Goal: Find specific page/section: Find specific page/section

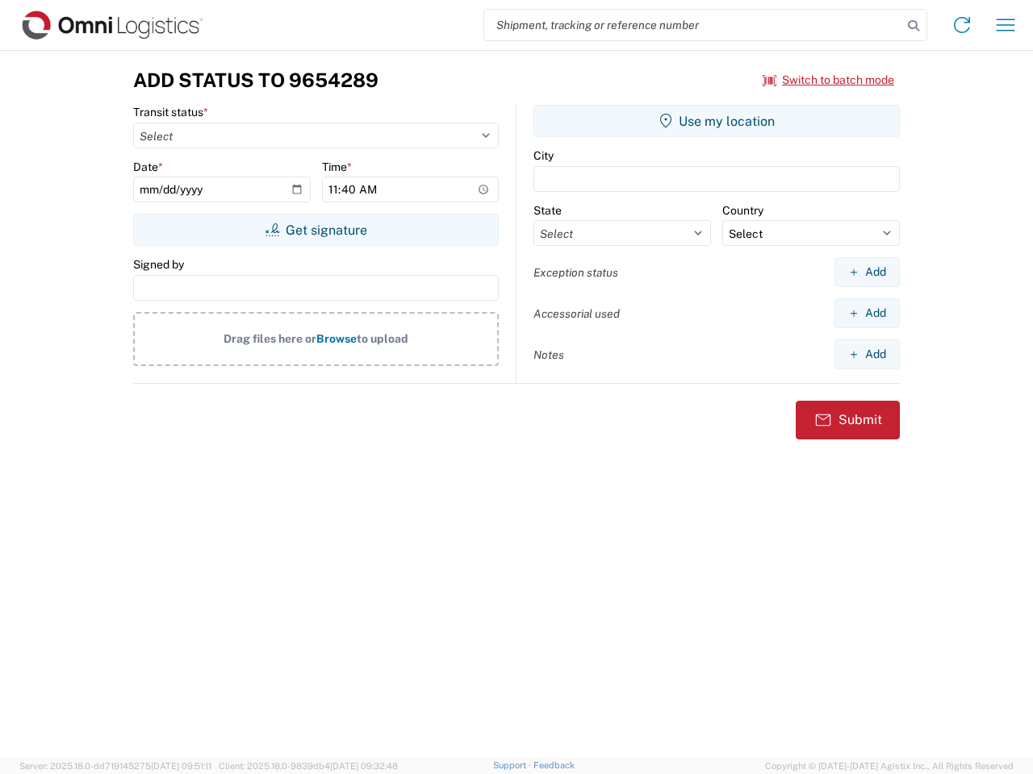
click at [693, 25] on input "search" at bounding box center [693, 25] width 418 height 31
click at [913, 26] on icon at bounding box center [913, 26] width 23 height 23
click at [962, 25] on icon at bounding box center [962, 25] width 26 height 26
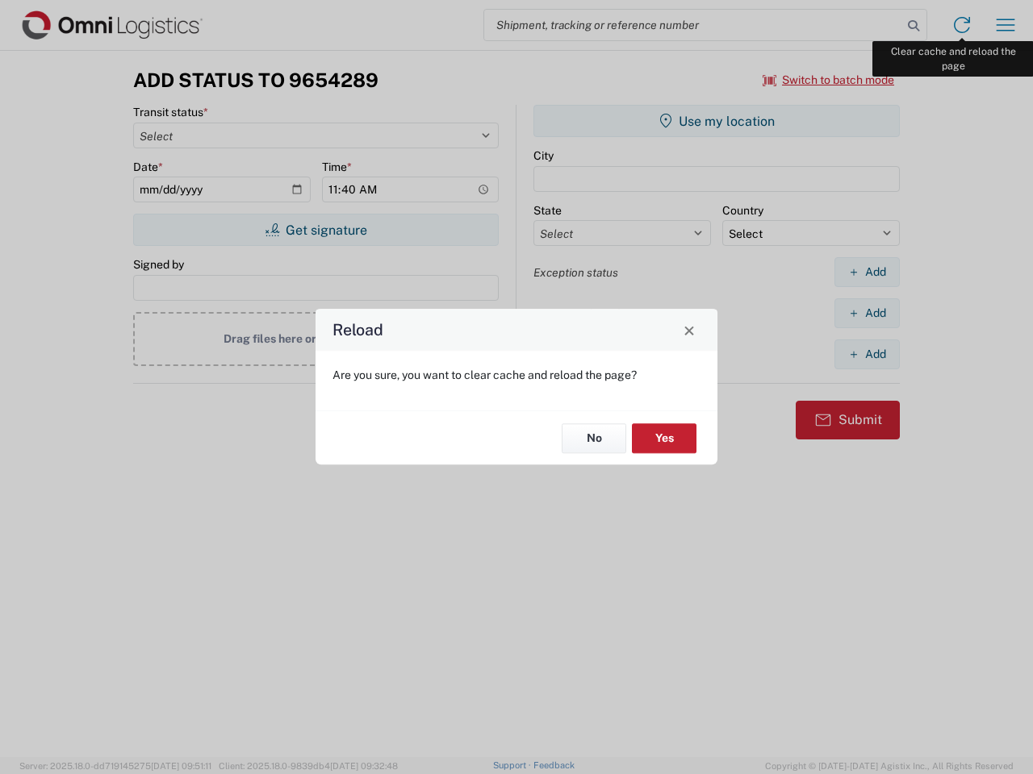
click at [1005, 25] on div "Reload Are you sure, you want to clear cache and reload the page? No Yes" at bounding box center [516, 387] width 1033 height 774
click at [828, 80] on div "Reload Are you sure, you want to clear cache and reload the page? No Yes" at bounding box center [516, 387] width 1033 height 774
click at [315, 230] on div "Reload Are you sure, you want to clear cache and reload the page? No Yes" at bounding box center [516, 387] width 1033 height 774
click at [716, 121] on div "Reload Are you sure, you want to clear cache and reload the page? No Yes" at bounding box center [516, 387] width 1033 height 774
click at [866, 272] on div "Reload Are you sure, you want to clear cache and reload the page? No Yes" at bounding box center [516, 387] width 1033 height 774
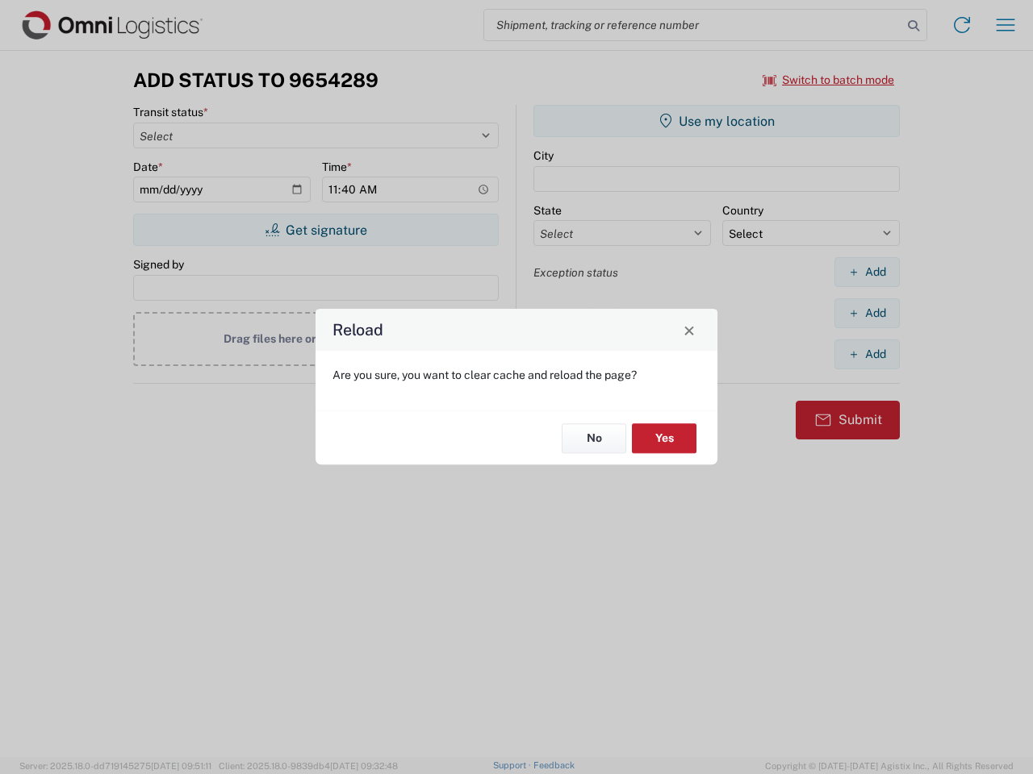
click at [866, 313] on div "Reload Are you sure, you want to clear cache and reload the page? No Yes" at bounding box center [516, 387] width 1033 height 774
click at [866, 354] on div "Reload Are you sure, you want to clear cache and reload the page? No Yes" at bounding box center [516, 387] width 1033 height 774
